Goal: Task Accomplishment & Management: Manage account settings

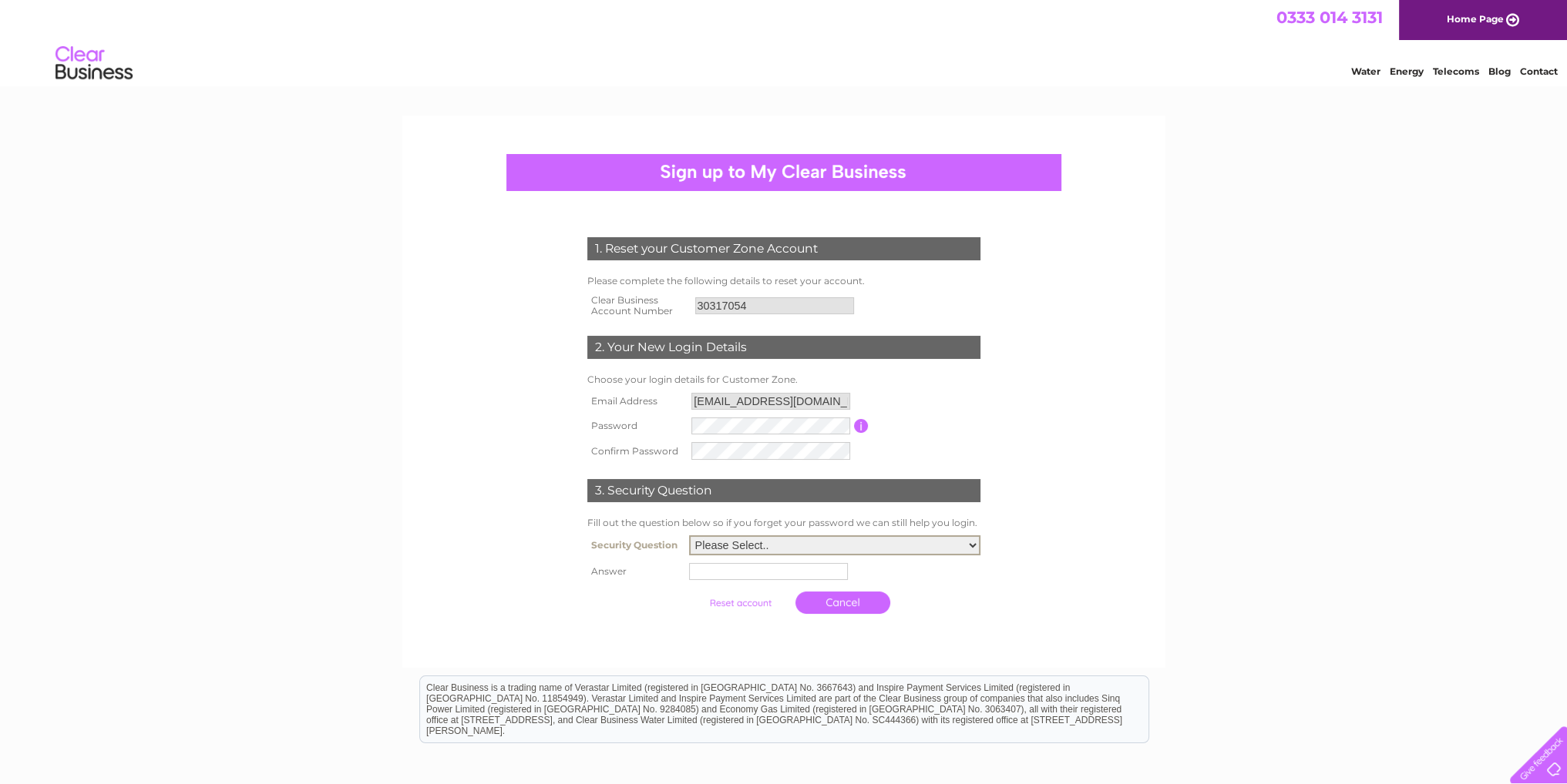
click at [752, 549] on select "Please Select.. In what town or city was your first job? In what town or city d…" at bounding box center [835, 545] width 292 height 20
select select "1"
click at [689, 537] on select "Please Select.. In what town or city was your first job? In what town or city d…" at bounding box center [835, 545] width 292 height 20
drag, startPoint x: 764, startPoint y: 574, endPoint x: 803, endPoint y: 561, distance: 41.1
click at [764, 573] on input "text" at bounding box center [771, 570] width 160 height 18
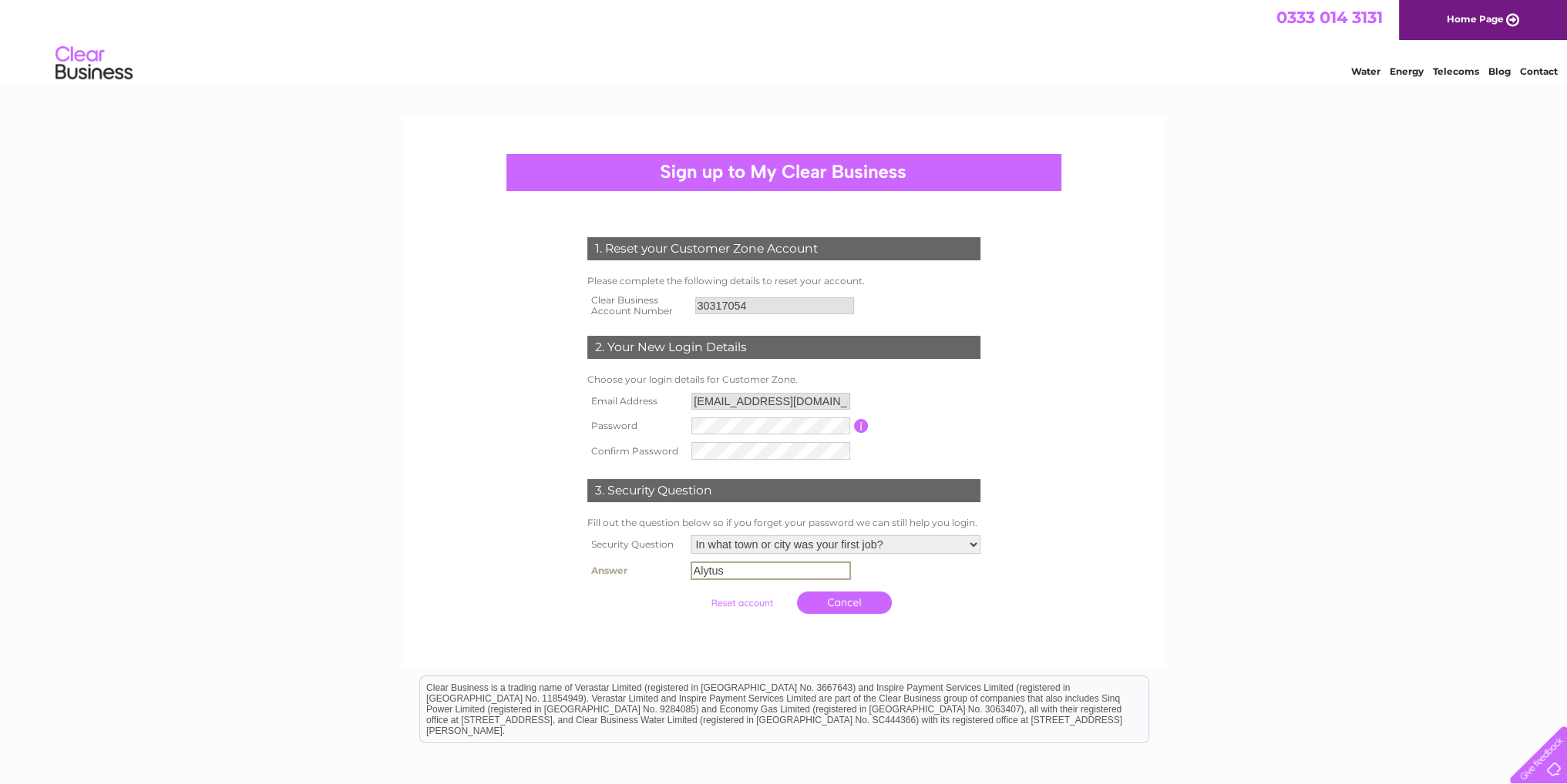
type input "Alytus"
click at [771, 637] on div at bounding box center [784, 635] width 469 height 30
click at [752, 598] on input "submit" at bounding box center [742, 601] width 95 height 22
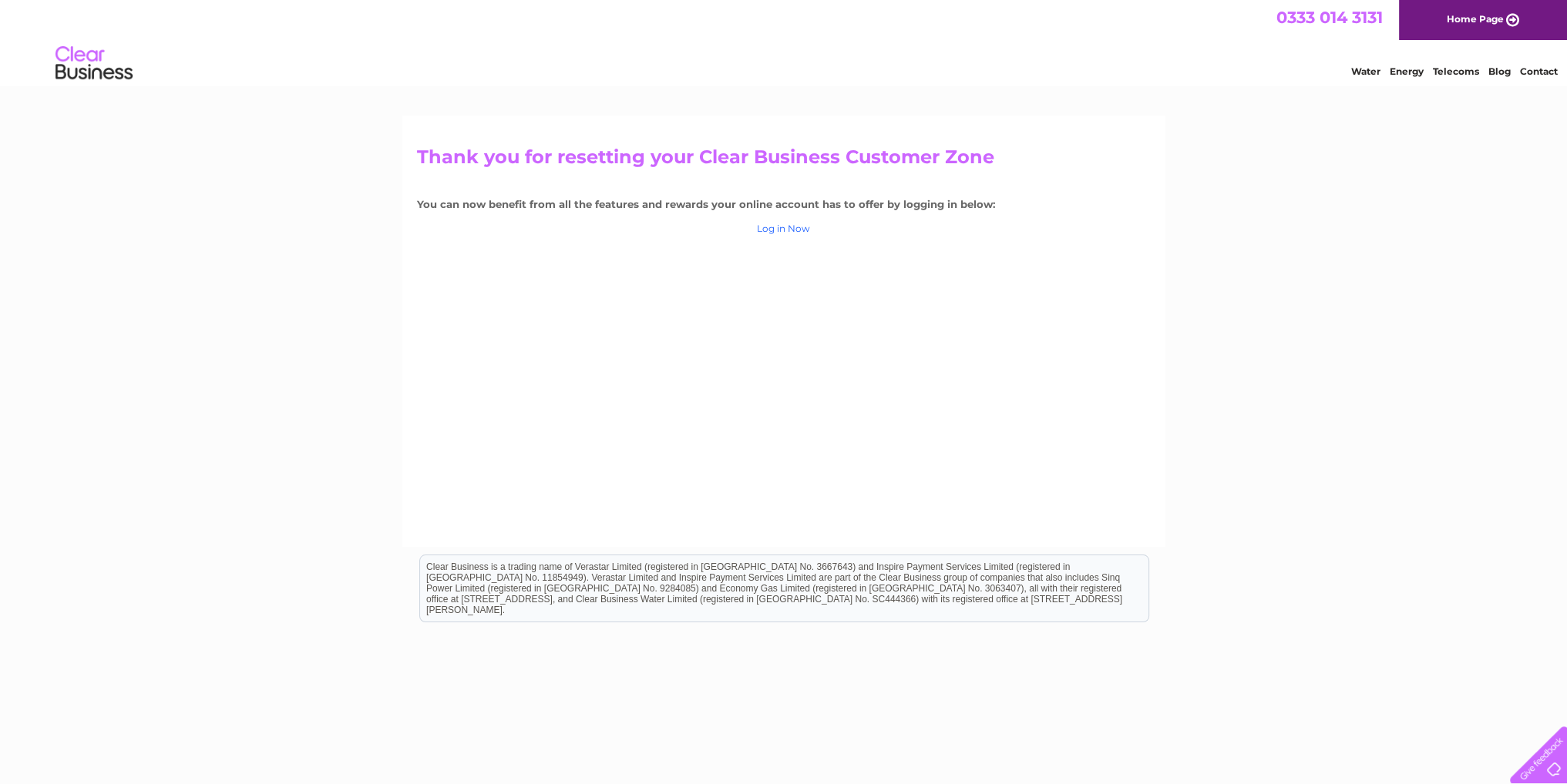
click at [768, 229] on link "Log in Now" at bounding box center [784, 228] width 53 height 11
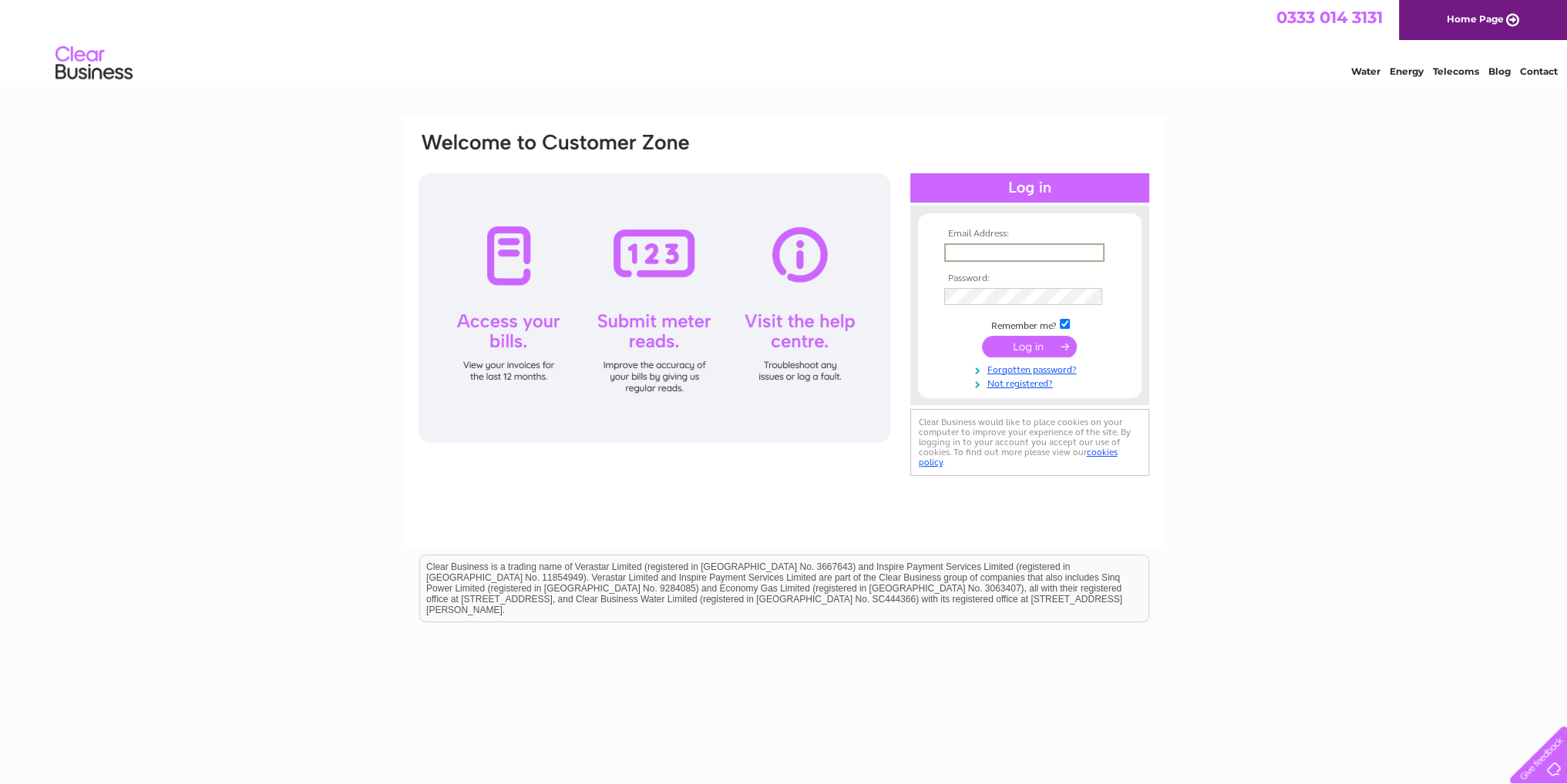
click at [983, 252] on input "text" at bounding box center [1024, 252] width 160 height 18
type input "em.venckute@avove.co.uk"
click at [982, 335] on input "submit" at bounding box center [1029, 345] width 95 height 22
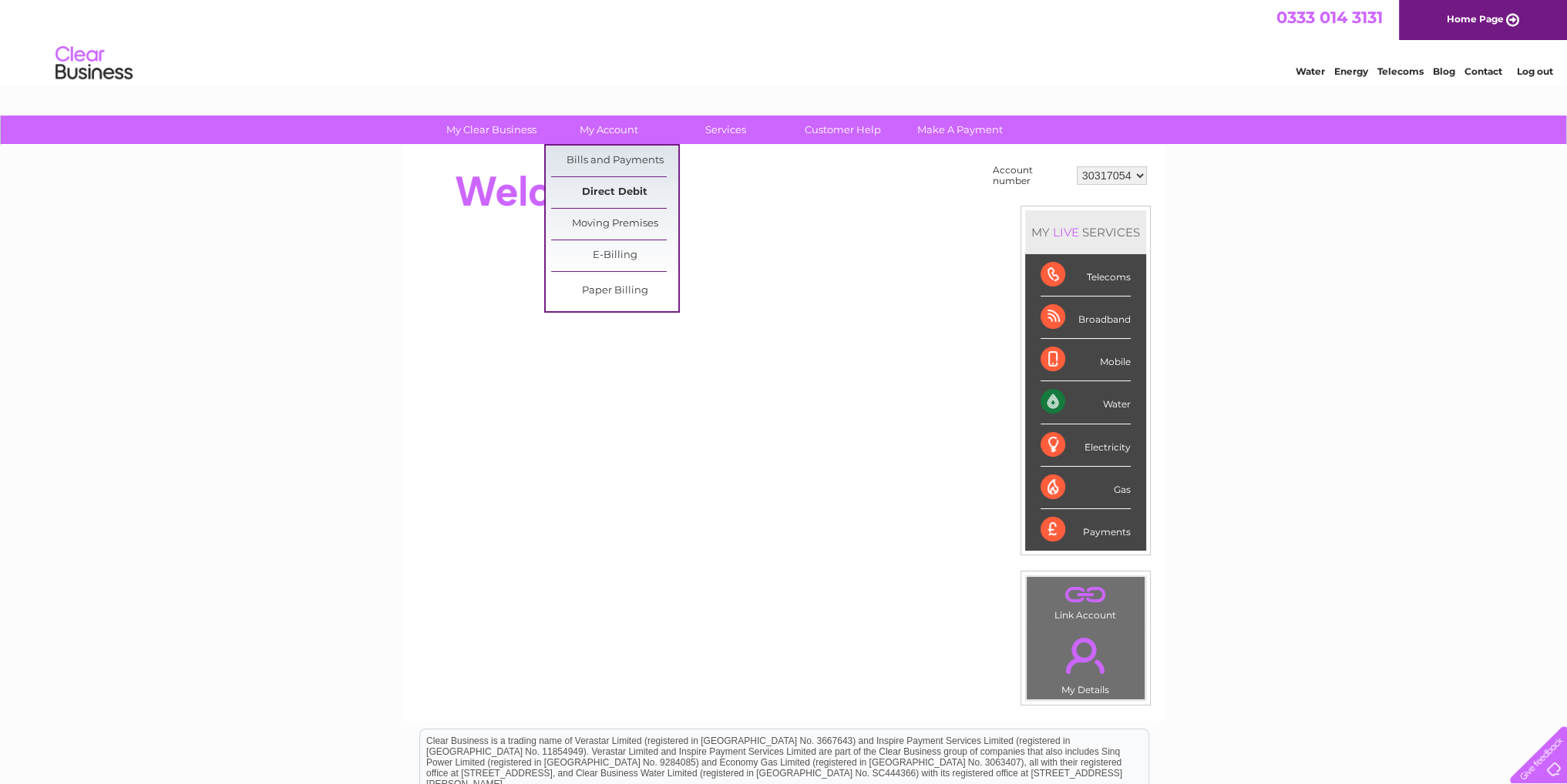
click at [613, 186] on link "Direct Debit" at bounding box center [614, 192] width 127 height 30
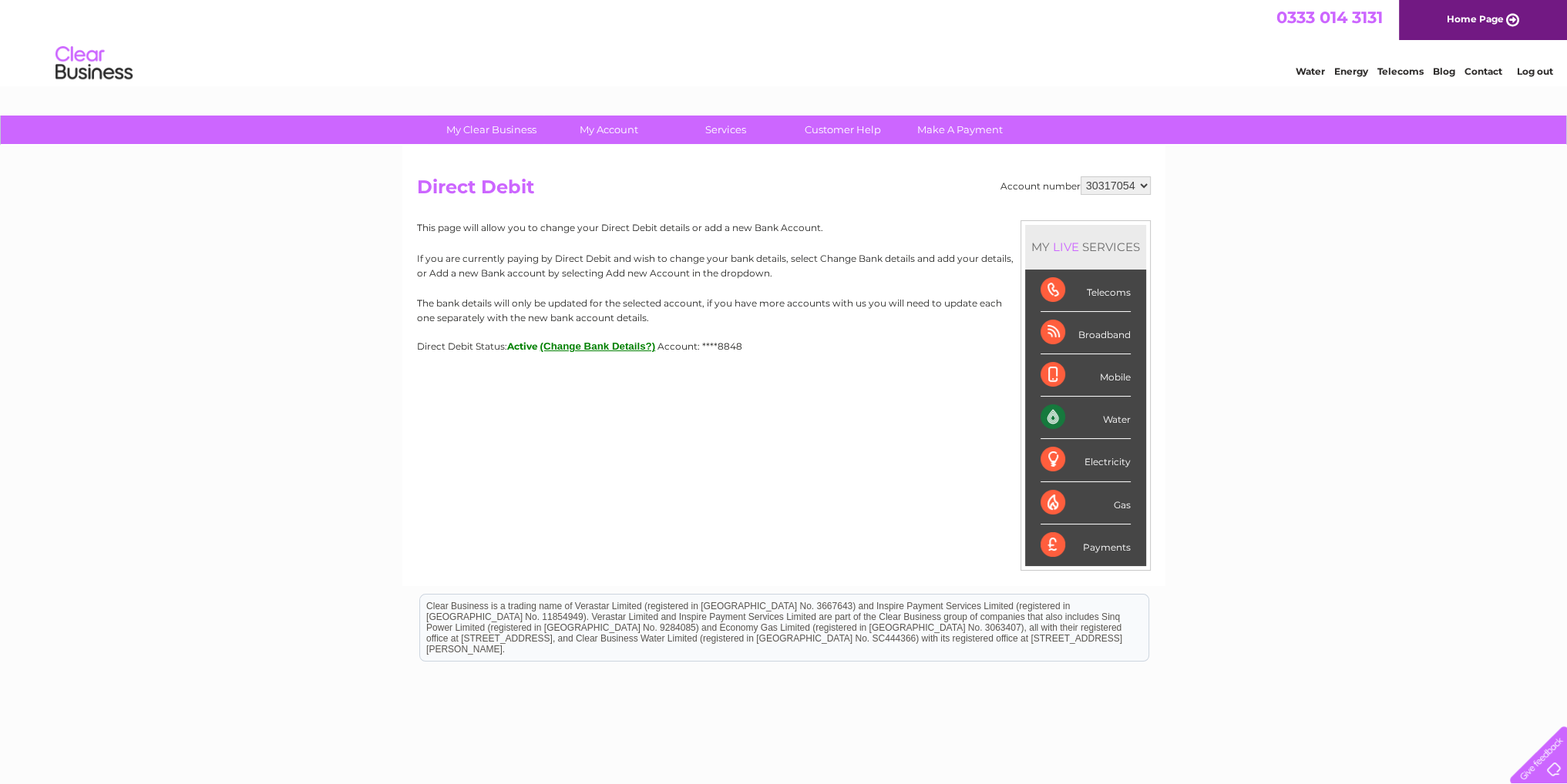
drag, startPoint x: 465, startPoint y: 346, endPoint x: 546, endPoint y: 361, distance: 82.4
click at [543, 354] on div "Account number 30317054 Direct Debit MY LIVE SERVICES Telecoms Broadband Mobile…" at bounding box center [784, 366] width 763 height 440
click at [554, 421] on div "Account number 30317054 Direct Debit MY LIVE SERVICES Telecoms Broadband Mobile…" at bounding box center [784, 366] width 763 height 440
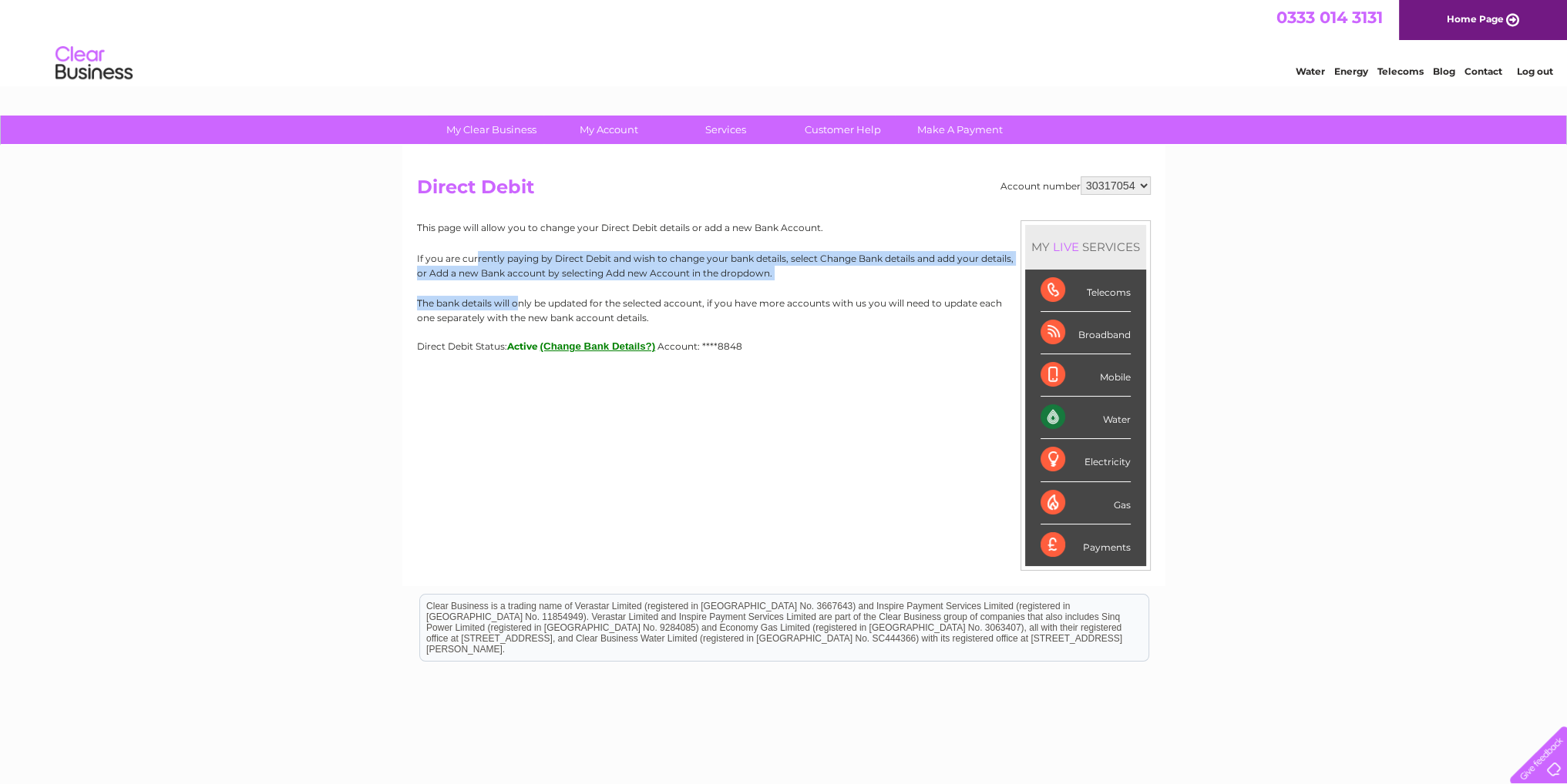
drag, startPoint x: 476, startPoint y: 262, endPoint x: 518, endPoint y: 292, distance: 51.6
click at [518, 292] on div "This page will allow you to change your Direct Debit details or add a new Bank …" at bounding box center [784, 286] width 734 height 131
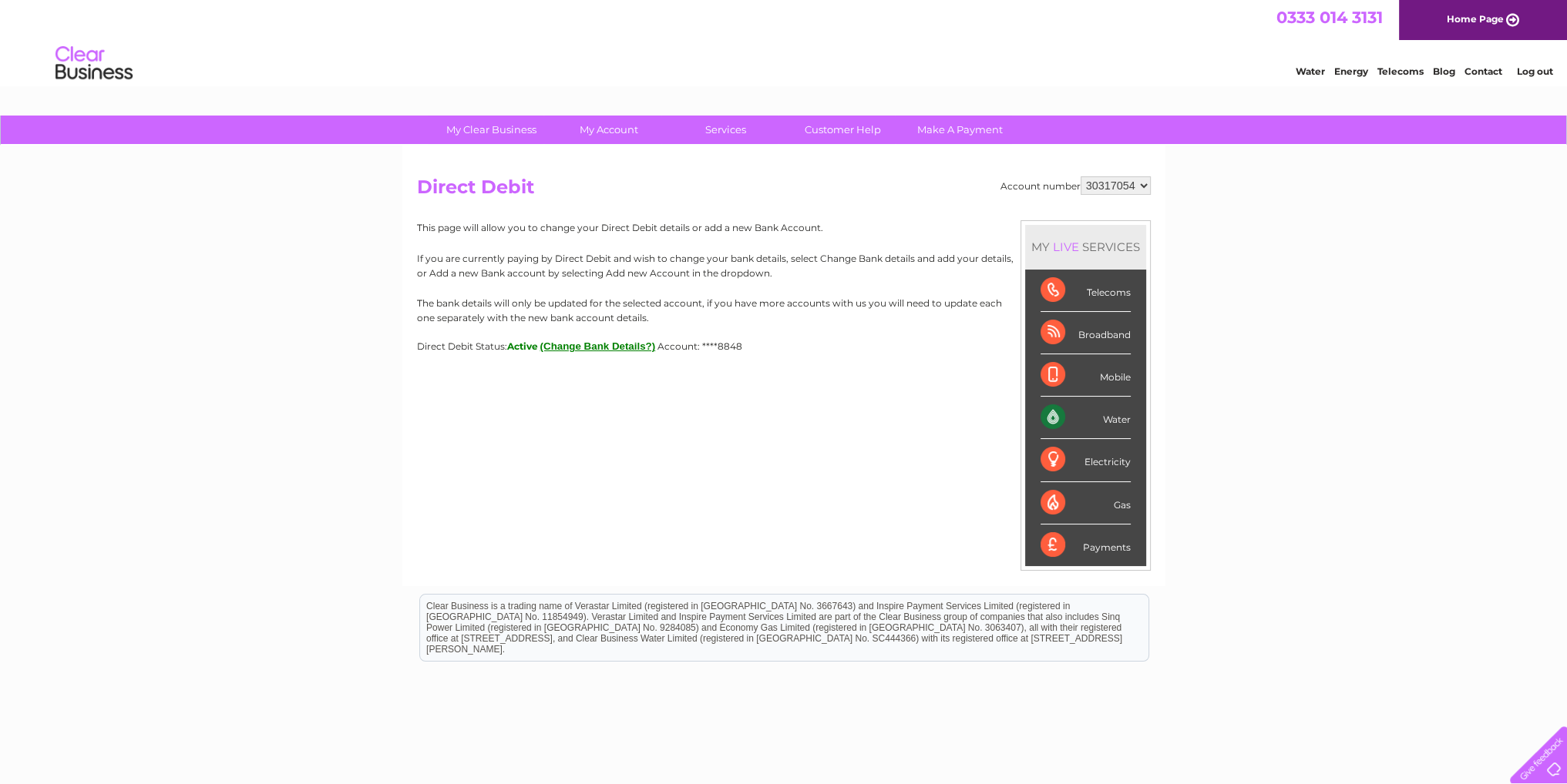
click at [567, 296] on p "The bank details will only be updated for the selected account, if you have mor…" at bounding box center [784, 310] width 734 height 30
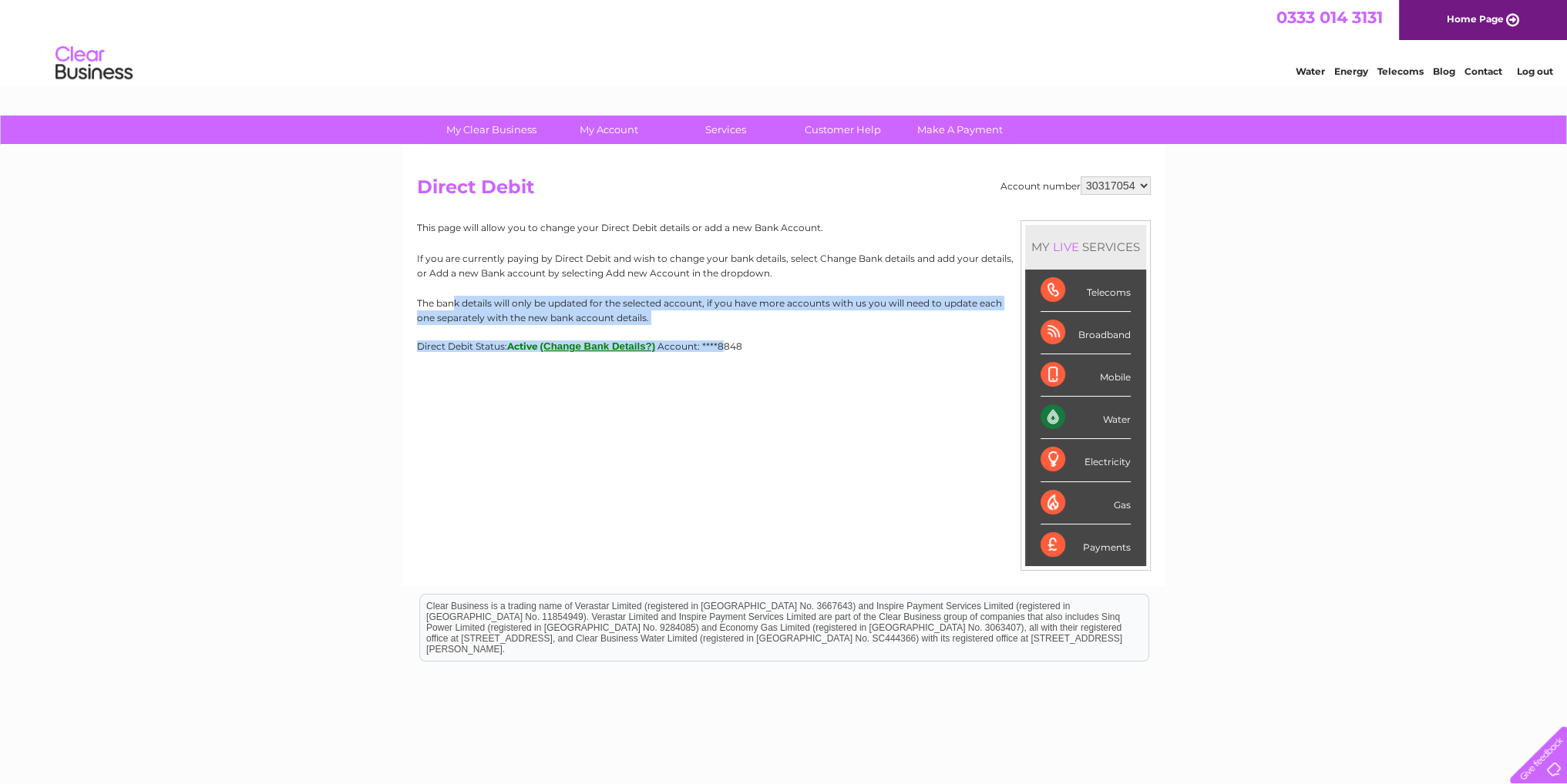
drag, startPoint x: 456, startPoint y: 295, endPoint x: 739, endPoint y: 383, distance: 296.4
click at [767, 348] on div "This page will allow you to change your Direct Debit details or add a new Bank …" at bounding box center [784, 286] width 734 height 131
click at [732, 398] on div "Account number 30317054 Direct Debit MY LIVE SERVICES Telecoms Broadband Mobile…" at bounding box center [784, 366] width 763 height 440
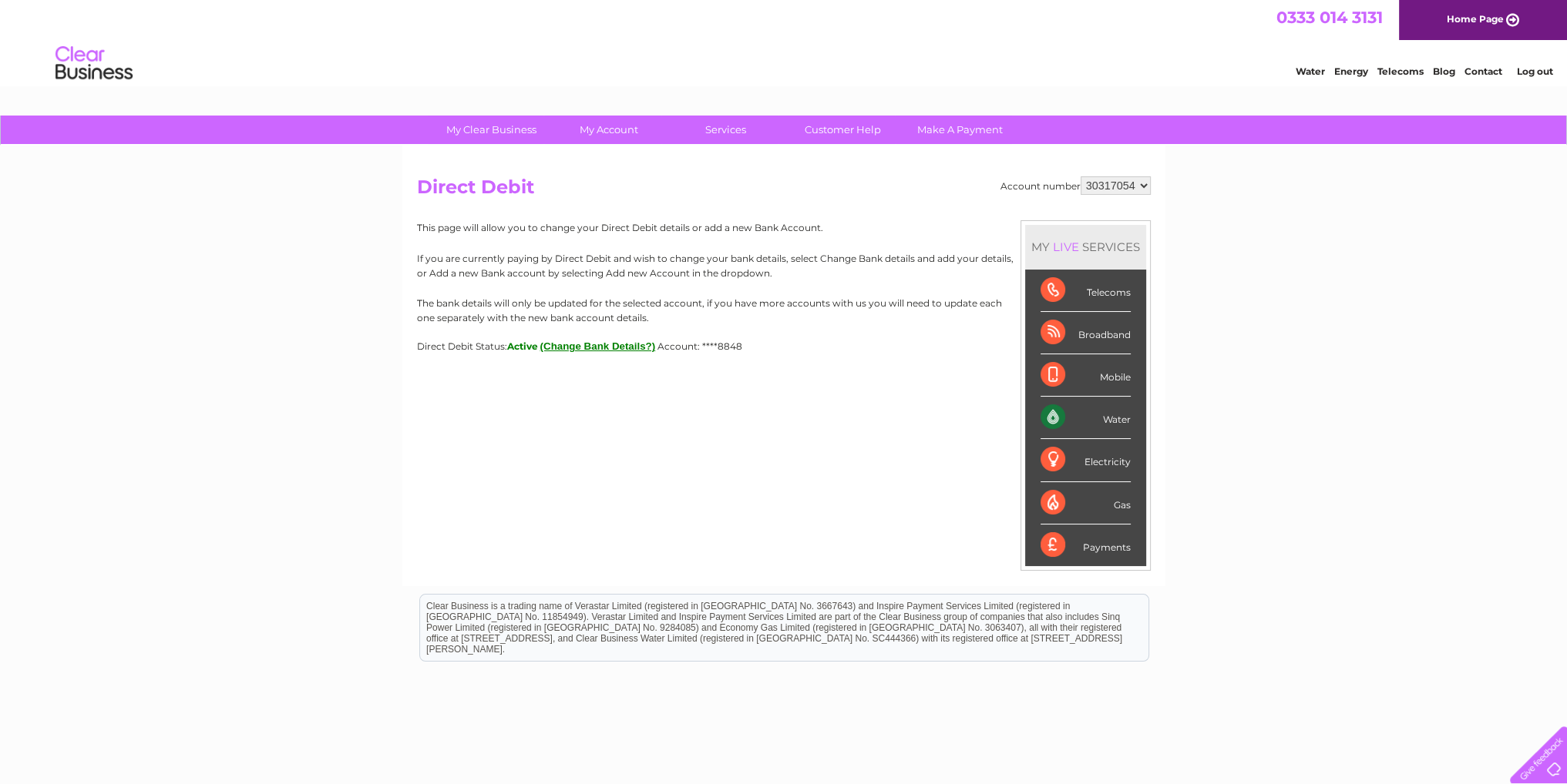
drag, startPoint x: 521, startPoint y: 349, endPoint x: 499, endPoint y: 371, distance: 31.1
click at [450, 340] on div "Direct Debit Status: Active (Change Bank Details?) Account: ****8848" at bounding box center [784, 346] width 734 height 11
click at [546, 420] on div "Account number 30317054 Direct Debit MY LIVE SERVICES Telecoms Broadband Mobile…" at bounding box center [784, 366] width 763 height 440
